Goal: Find specific page/section: Find specific page/section

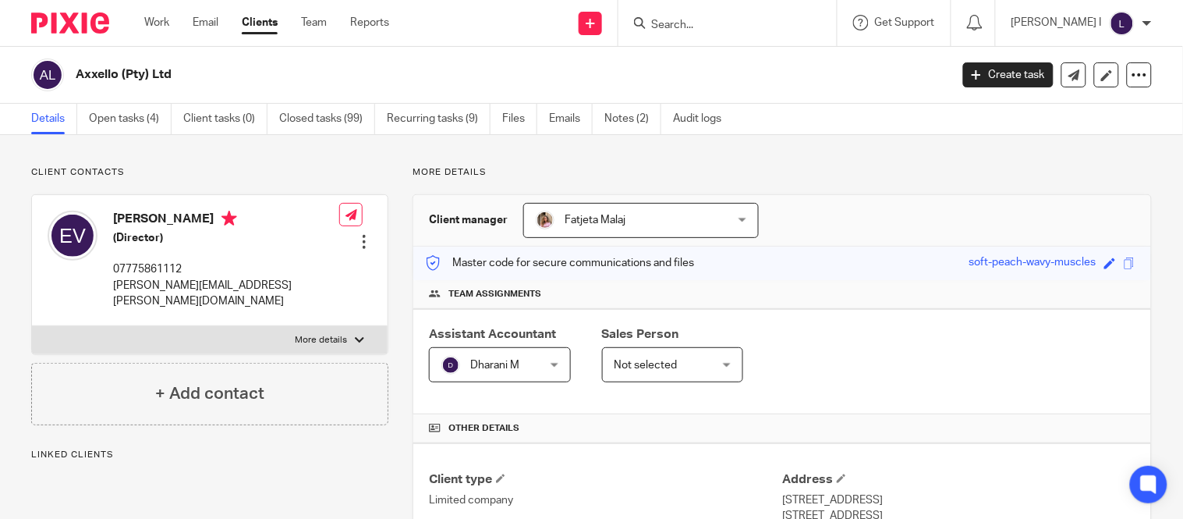
click at [704, 19] on input "Search" at bounding box center [720, 26] width 140 height 14
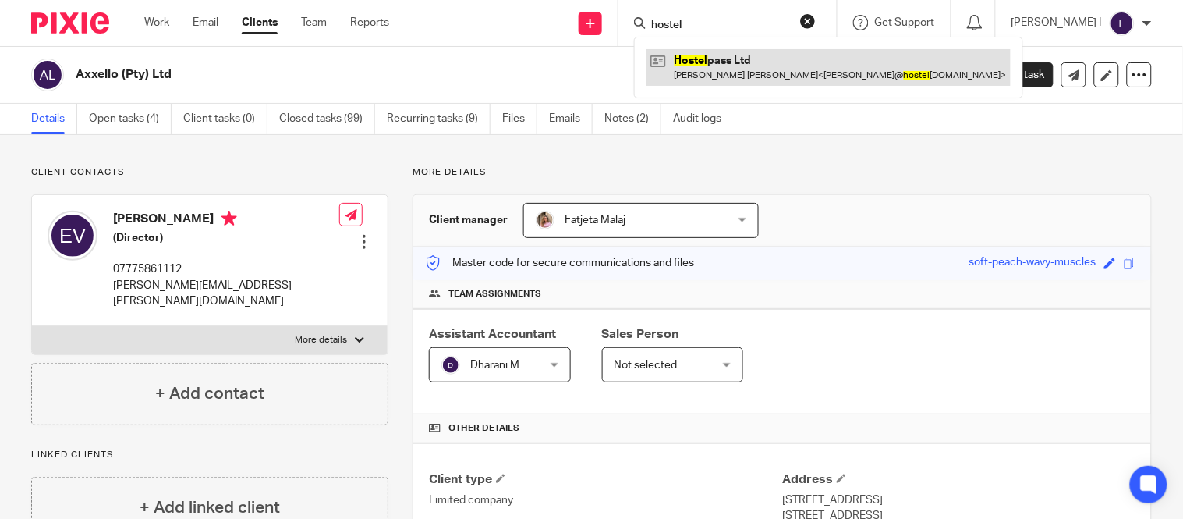
type input "hostel"
click at [738, 75] on link at bounding box center [828, 67] width 364 height 36
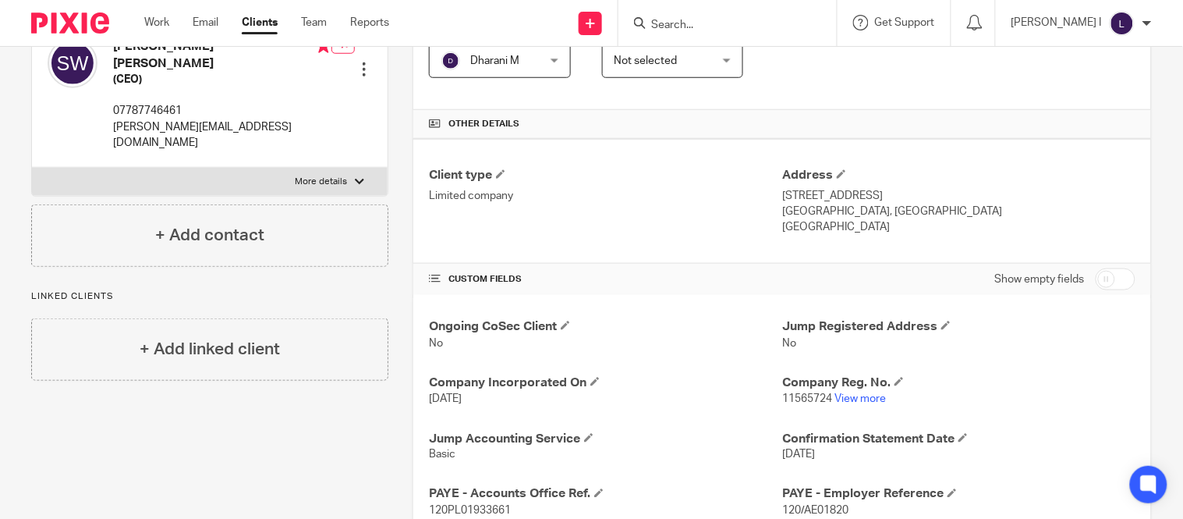
scroll to position [346, 0]
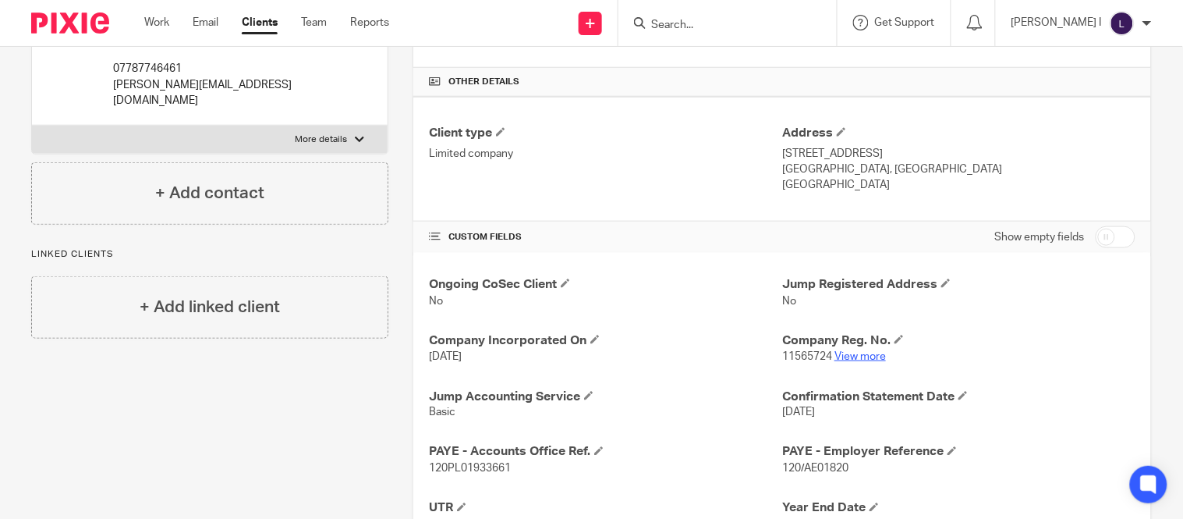
click at [858, 359] on link "View more" at bounding box center [859, 356] width 51 height 11
